Goal: Task Accomplishment & Management: Manage account settings

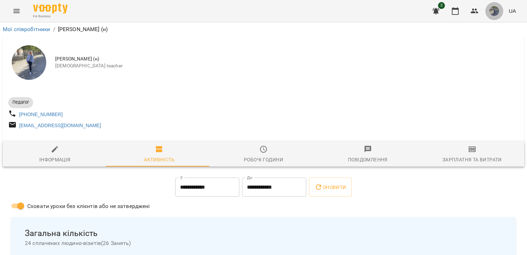
click at [491, 14] on img "button" at bounding box center [495, 11] width 10 height 10
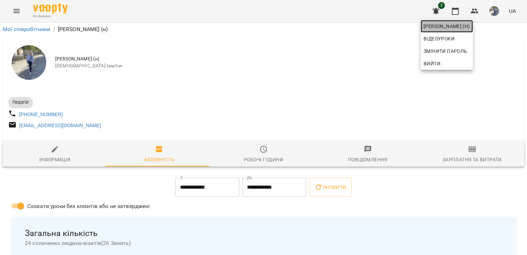
click at [470, 26] on span "[PERSON_NAME] (н)" at bounding box center [447, 26] width 47 height 8
click at [15, 10] on div at bounding box center [263, 127] width 527 height 255
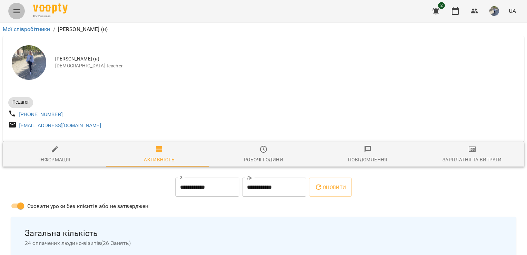
click at [15, 10] on icon "Menu" at bounding box center [16, 11] width 8 height 8
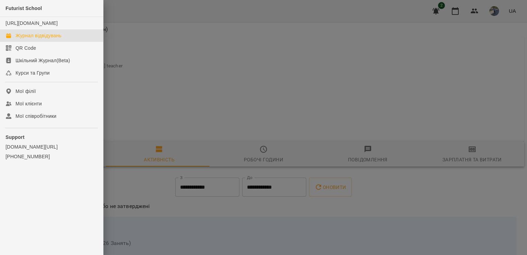
click at [33, 39] on div "Журнал відвідувань" at bounding box center [39, 35] width 46 height 7
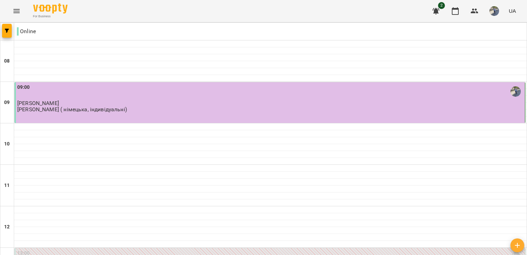
scroll to position [190, 0]
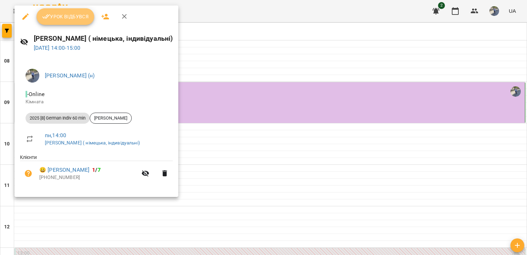
click at [53, 14] on span "Урок відбувся" at bounding box center [65, 16] width 47 height 8
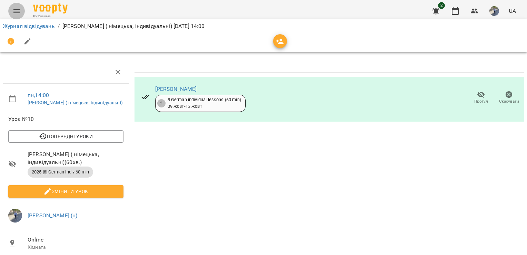
click at [11, 12] on button "Menu" at bounding box center [16, 11] width 17 height 17
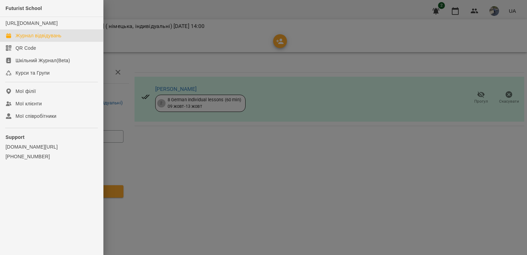
click at [36, 39] on div "Журнал відвідувань" at bounding box center [39, 35] width 46 height 7
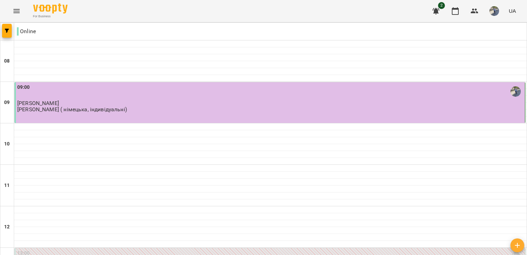
scroll to position [191, 0]
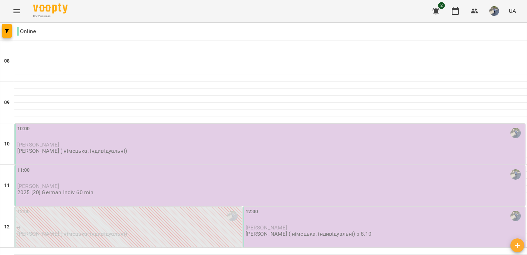
scroll to position [82, 0]
